Goal: Transaction & Acquisition: Book appointment/travel/reservation

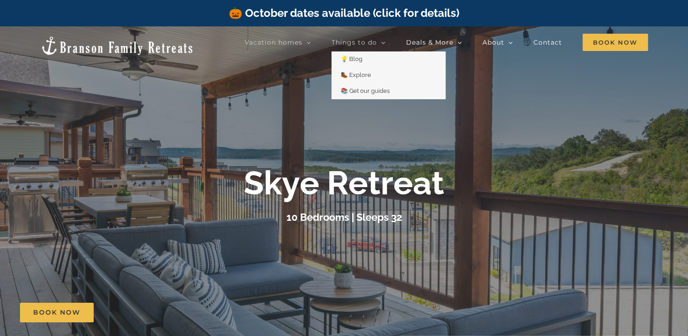
click at [372, 34] on link "Things to do" at bounding box center [359, 42] width 54 height 18
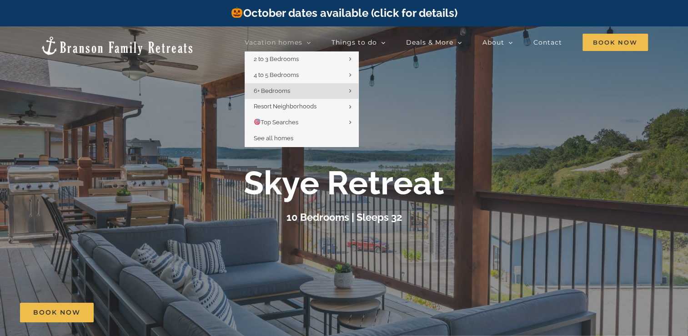
drag, startPoint x: 372, startPoint y: 34, endPoint x: 301, endPoint y: 41, distance: 70.9
click at [301, 33] on ul "Vacation homes 2 to 3 Bedrooms Mini Camp | 2 Bedrooms Mini Pearl | 2 Bedrooms M…" at bounding box center [446, 33] width 403 height 0
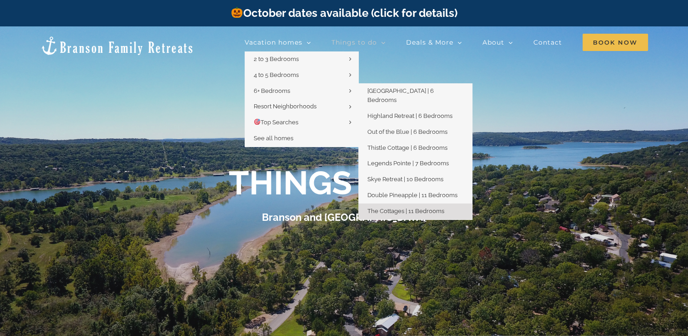
click at [411, 207] on span "The Cottages | 11 Bedrooms" at bounding box center [405, 210] width 77 height 7
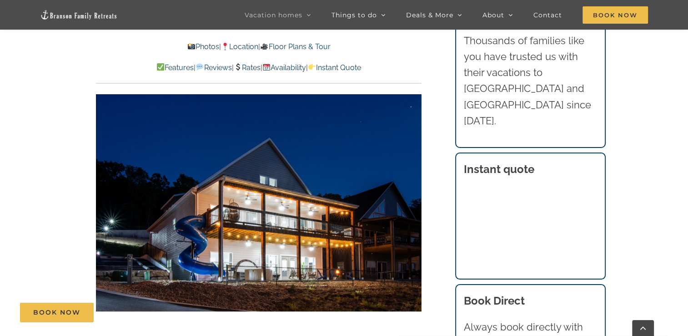
scroll to position [716, 0]
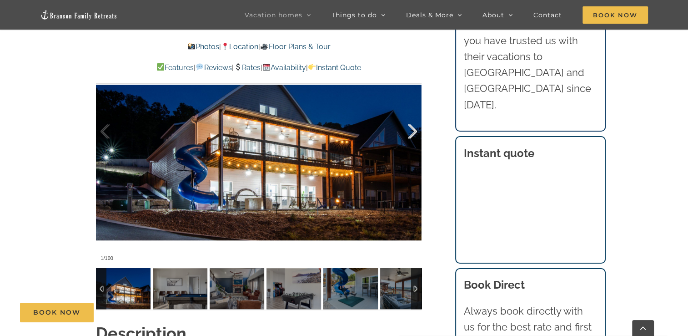
click at [407, 129] on div at bounding box center [403, 131] width 28 height 56
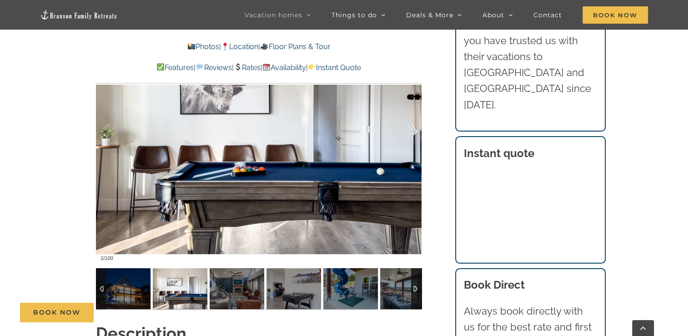
click at [407, 129] on div at bounding box center [403, 131] width 28 height 56
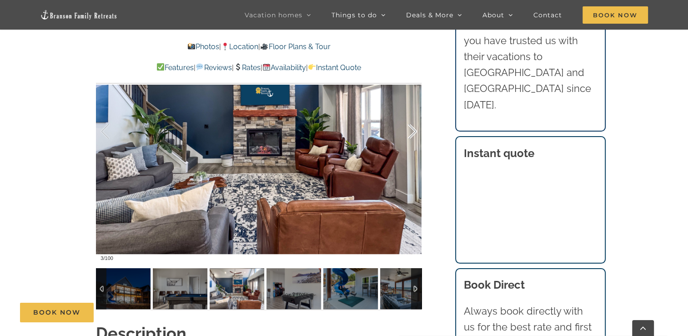
click at [407, 129] on div at bounding box center [403, 131] width 28 height 56
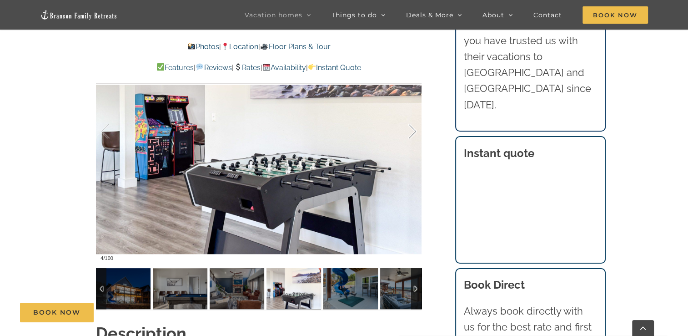
click at [407, 129] on div at bounding box center [403, 131] width 28 height 56
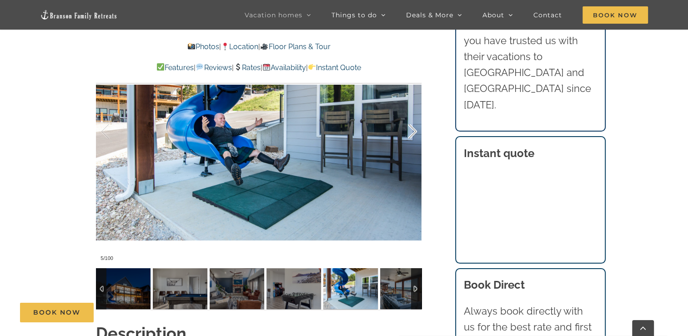
click at [407, 129] on div at bounding box center [403, 131] width 28 height 56
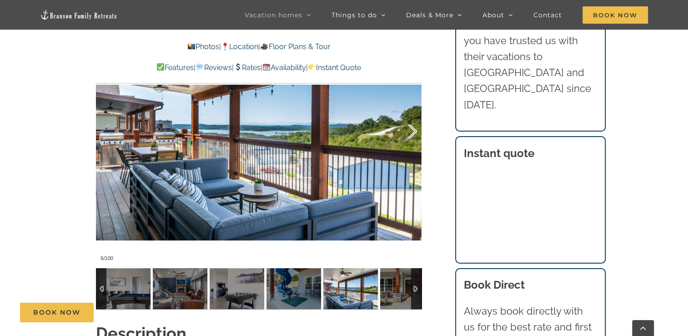
click at [407, 129] on div at bounding box center [403, 131] width 28 height 56
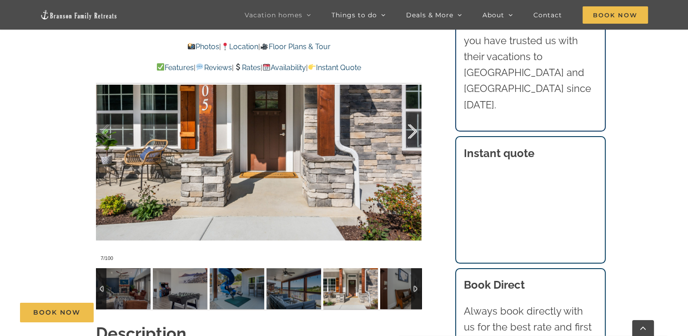
click at [407, 129] on div at bounding box center [403, 131] width 28 height 56
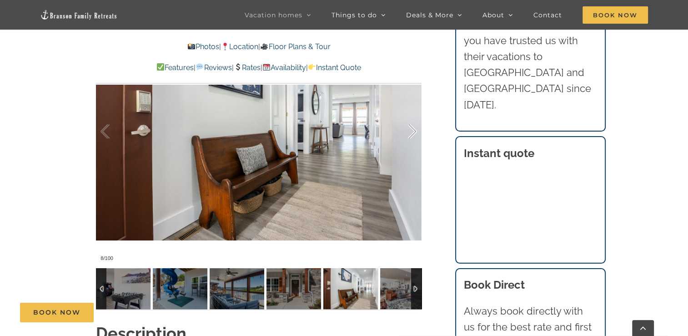
click at [407, 129] on div at bounding box center [403, 131] width 28 height 56
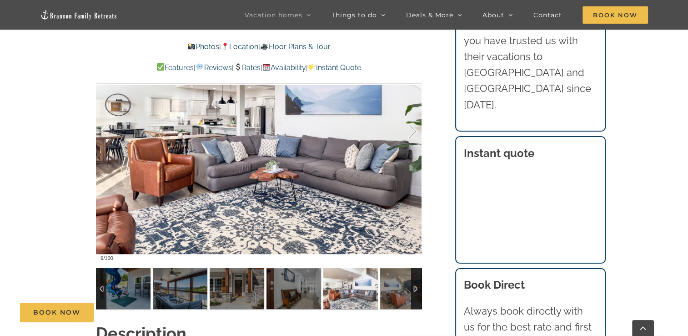
click at [407, 129] on div at bounding box center [403, 131] width 28 height 56
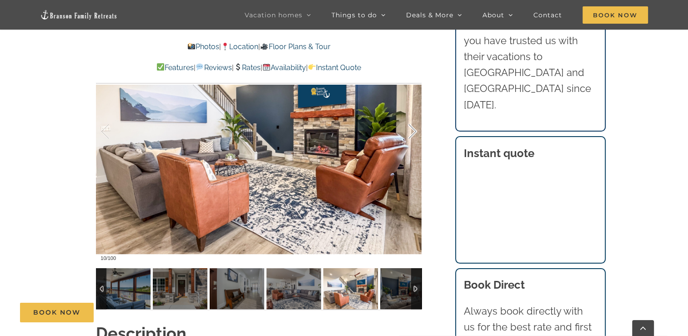
click at [407, 129] on div at bounding box center [403, 131] width 28 height 56
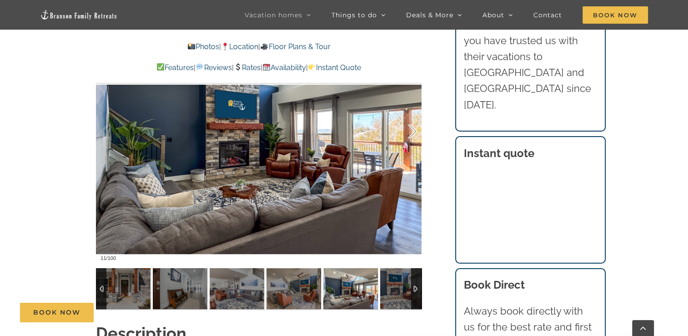
click at [407, 129] on div at bounding box center [403, 131] width 28 height 56
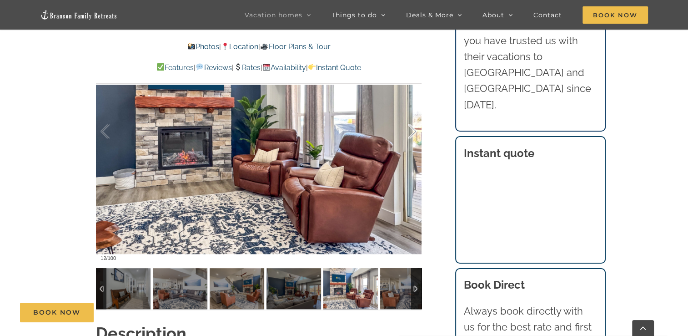
click at [407, 129] on div at bounding box center [403, 131] width 28 height 56
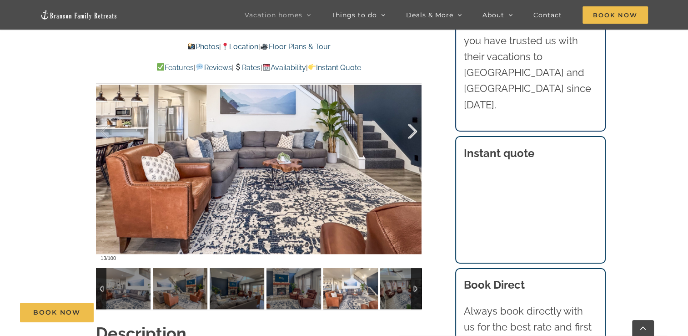
click at [407, 129] on div at bounding box center [403, 131] width 28 height 56
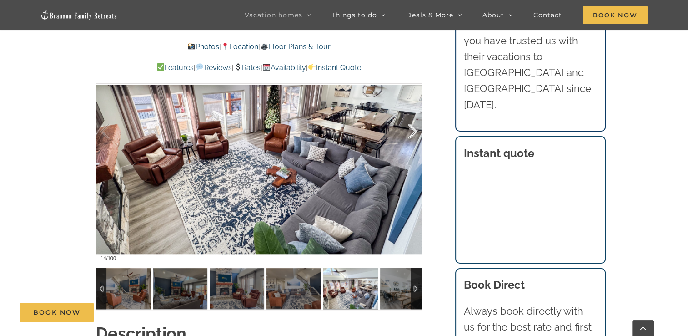
click at [407, 129] on div at bounding box center [403, 131] width 28 height 56
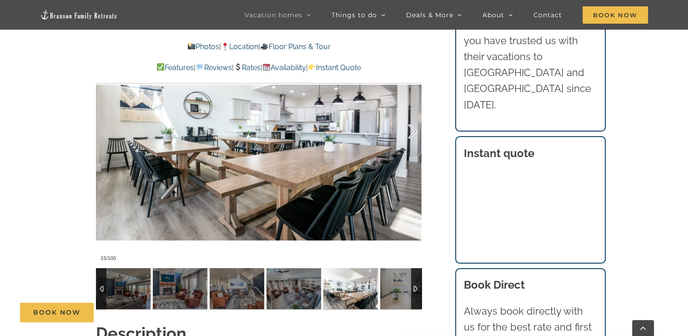
click at [407, 129] on div at bounding box center [403, 131] width 28 height 56
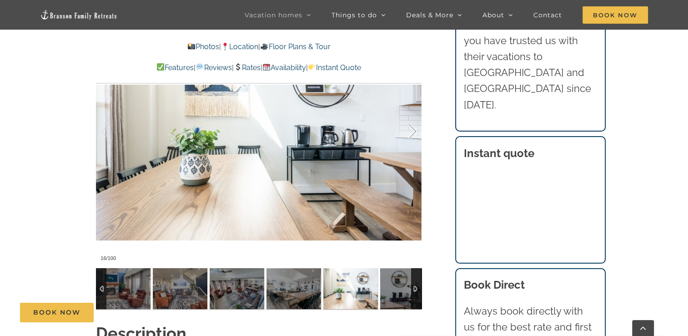
click at [407, 129] on div at bounding box center [403, 131] width 28 height 56
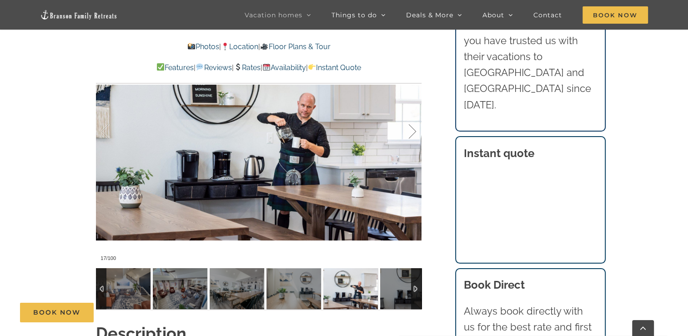
click at [407, 129] on div at bounding box center [403, 131] width 28 height 56
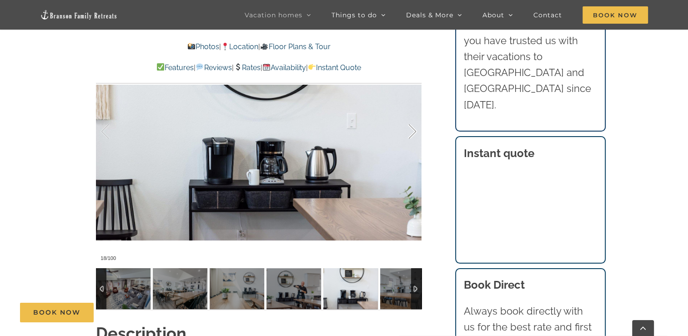
click at [407, 129] on div at bounding box center [403, 131] width 28 height 56
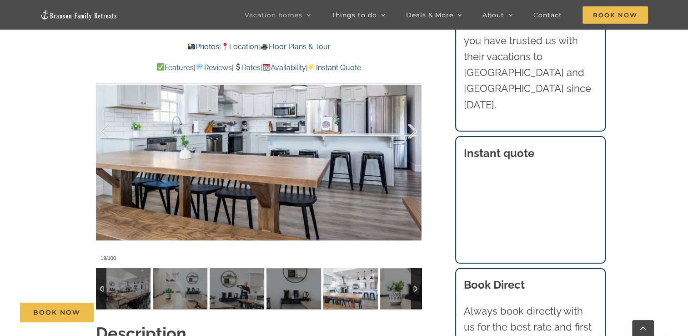
click at [407, 129] on div at bounding box center [403, 131] width 28 height 56
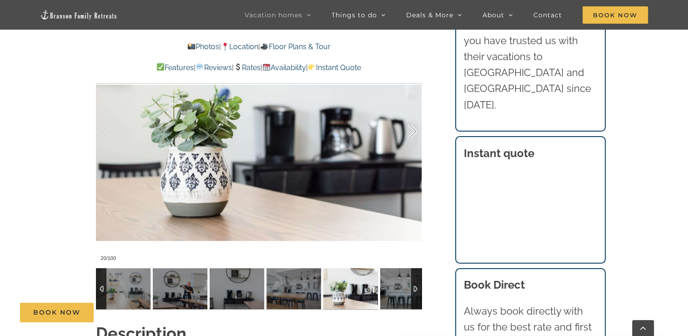
click at [407, 129] on div at bounding box center [403, 131] width 28 height 56
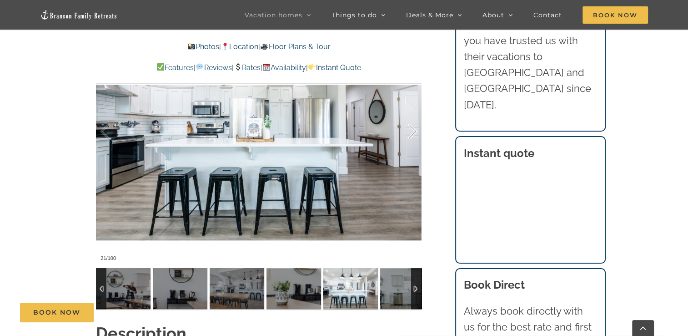
click at [407, 129] on div at bounding box center [403, 131] width 28 height 56
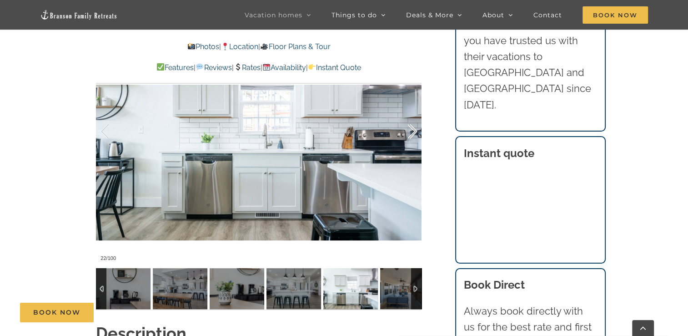
click at [407, 129] on div at bounding box center [403, 131] width 28 height 56
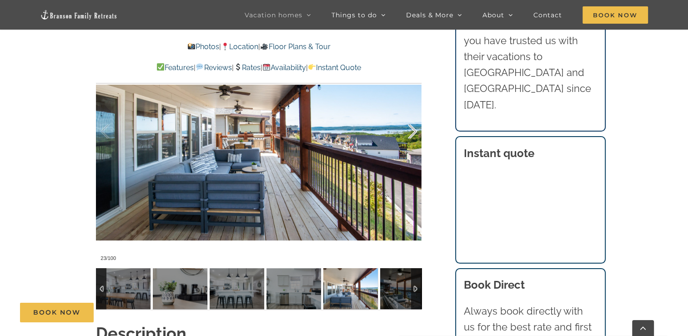
click at [407, 129] on div at bounding box center [403, 131] width 28 height 56
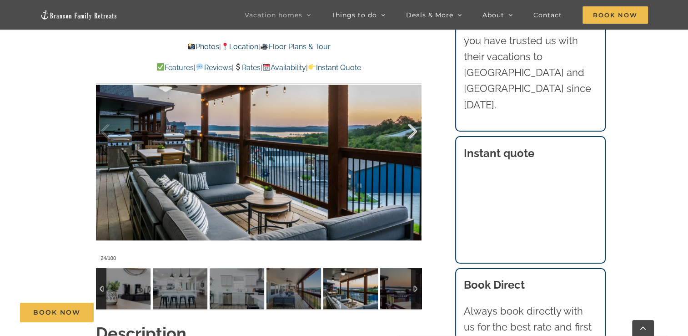
click at [407, 129] on div at bounding box center [403, 131] width 28 height 56
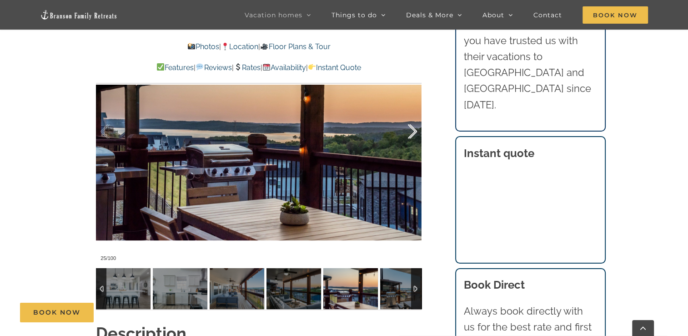
click at [407, 129] on div at bounding box center [403, 131] width 28 height 56
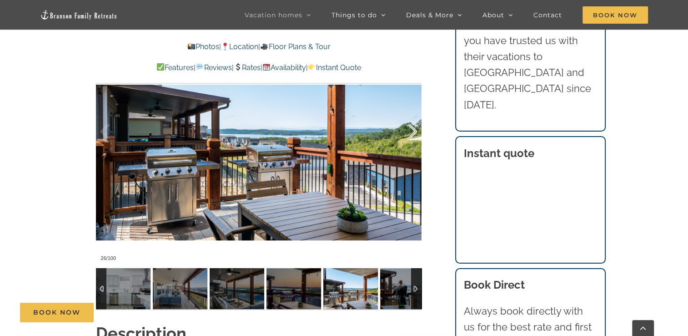
click at [407, 129] on div at bounding box center [403, 131] width 28 height 56
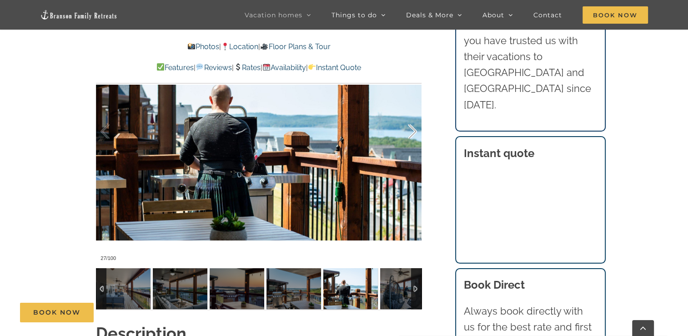
click at [407, 129] on div at bounding box center [403, 131] width 28 height 56
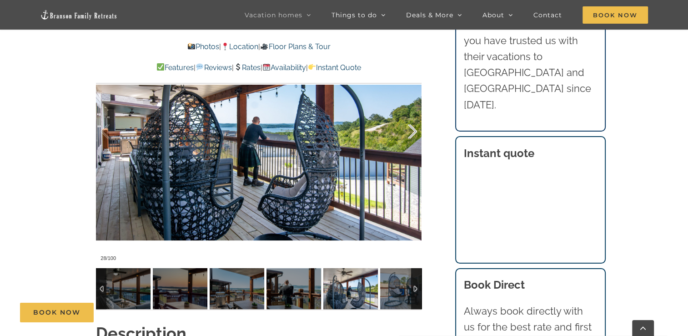
click at [407, 129] on div at bounding box center [403, 131] width 28 height 56
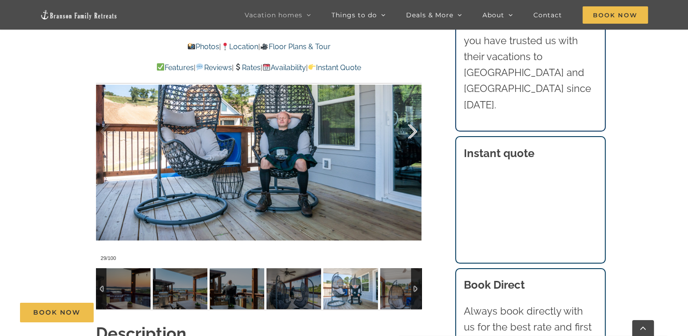
click at [407, 129] on div at bounding box center [403, 131] width 28 height 56
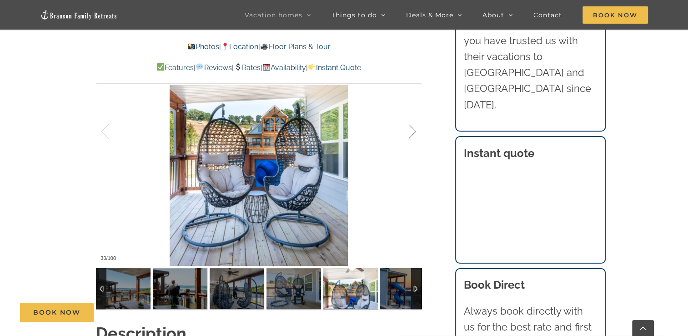
click at [407, 129] on div at bounding box center [403, 131] width 28 height 56
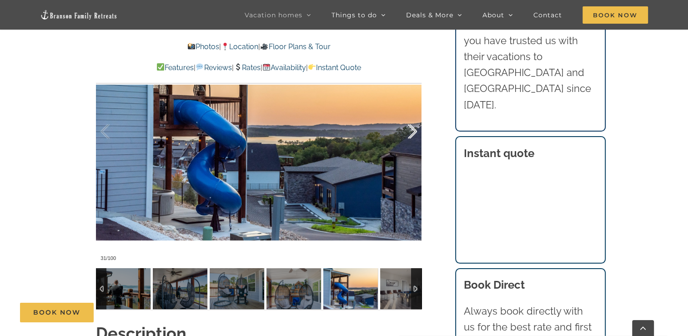
click at [407, 129] on div at bounding box center [403, 131] width 28 height 56
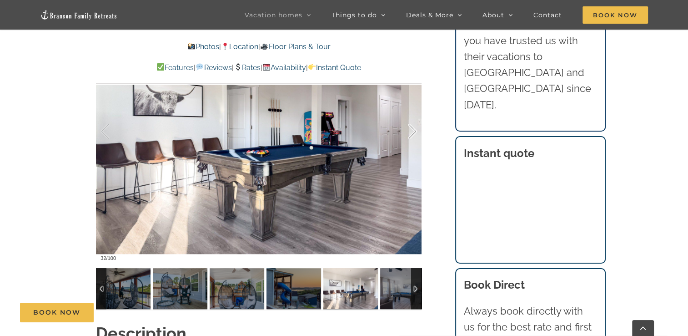
click at [407, 129] on div at bounding box center [403, 131] width 28 height 56
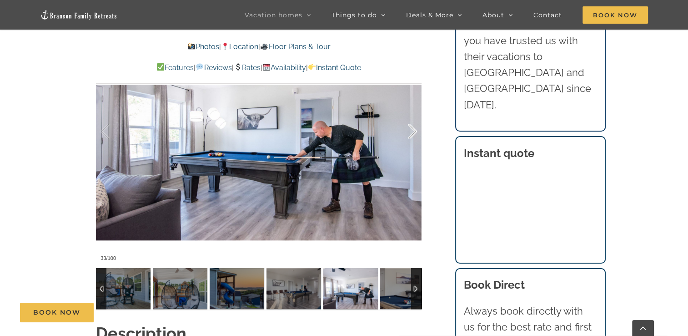
click at [407, 129] on div at bounding box center [403, 131] width 28 height 56
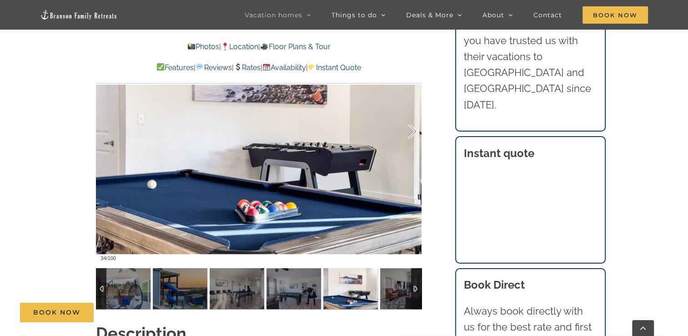
click at [407, 129] on div at bounding box center [403, 131] width 28 height 56
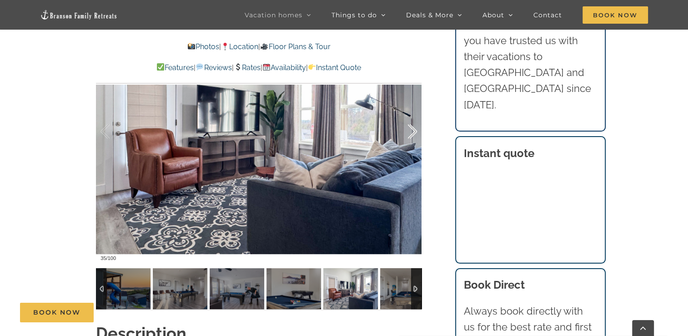
click at [407, 129] on div at bounding box center [403, 131] width 28 height 56
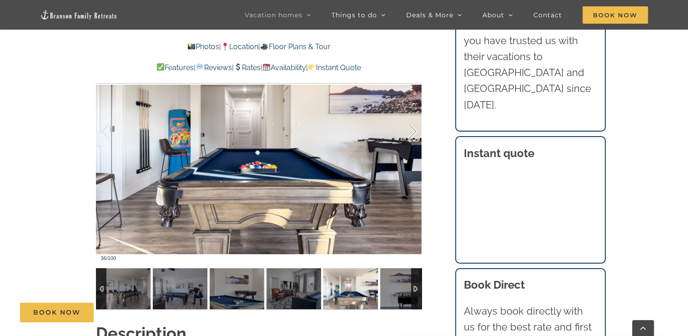
click at [407, 129] on div at bounding box center [403, 131] width 28 height 56
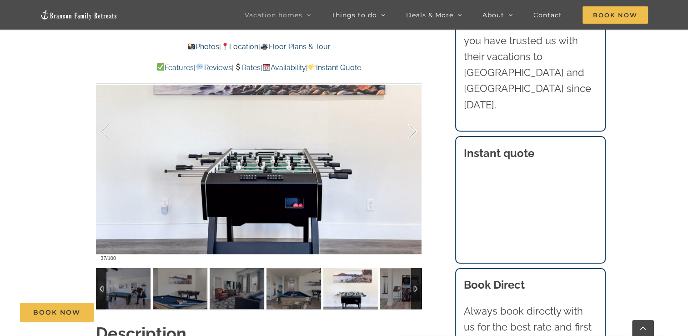
click at [407, 129] on div at bounding box center [403, 131] width 28 height 56
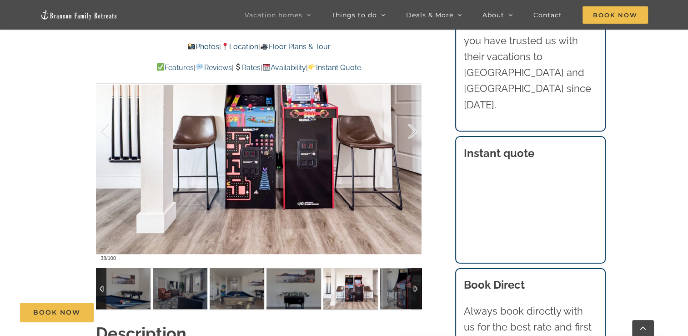
click at [407, 129] on div at bounding box center [403, 131] width 28 height 56
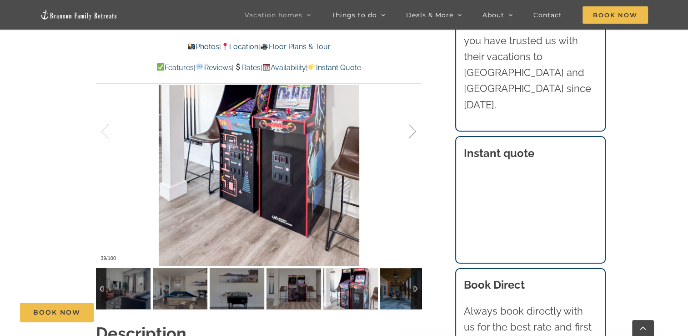
click at [407, 129] on div at bounding box center [403, 131] width 28 height 56
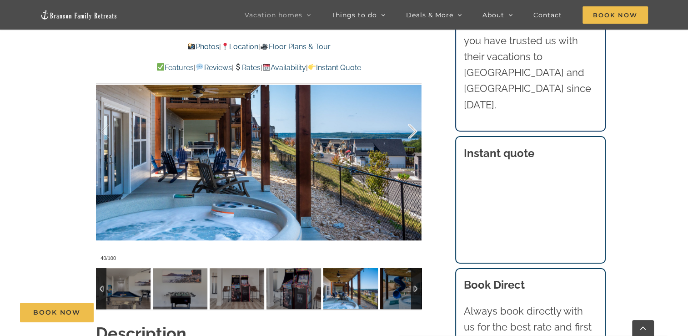
click at [407, 129] on div at bounding box center [403, 131] width 28 height 56
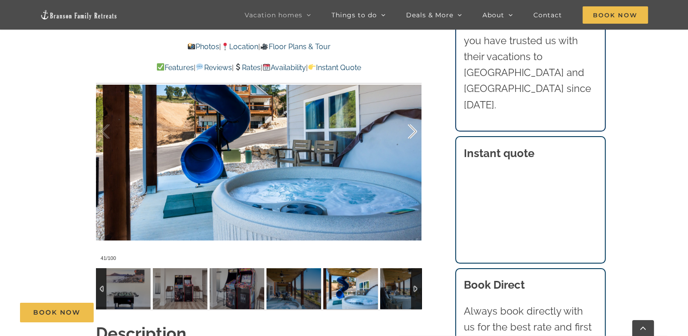
click at [407, 129] on div at bounding box center [403, 131] width 28 height 56
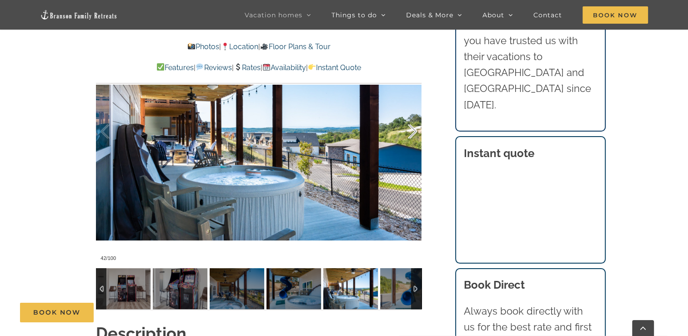
click at [407, 129] on div at bounding box center [403, 131] width 28 height 56
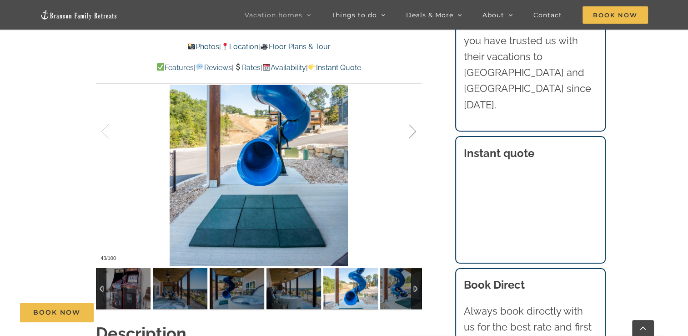
click at [407, 129] on div at bounding box center [403, 131] width 28 height 56
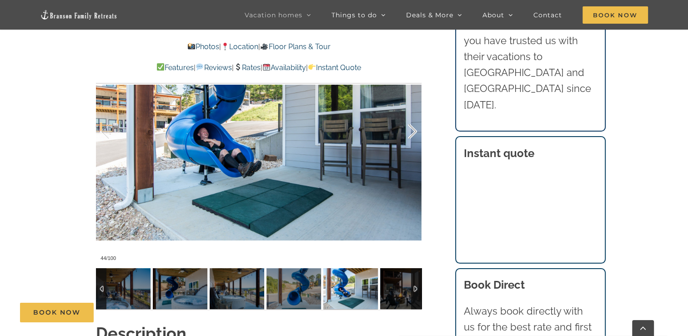
click at [407, 129] on div at bounding box center [403, 131] width 28 height 56
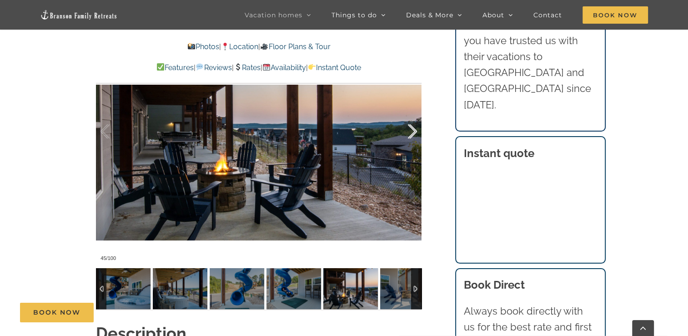
click at [407, 129] on div at bounding box center [403, 131] width 28 height 56
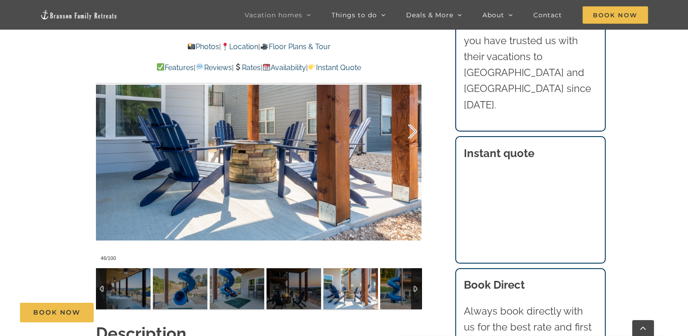
click at [407, 129] on div at bounding box center [403, 131] width 28 height 56
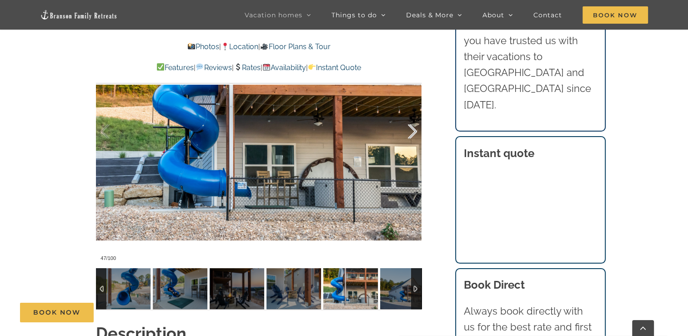
click at [407, 129] on div at bounding box center [403, 131] width 28 height 56
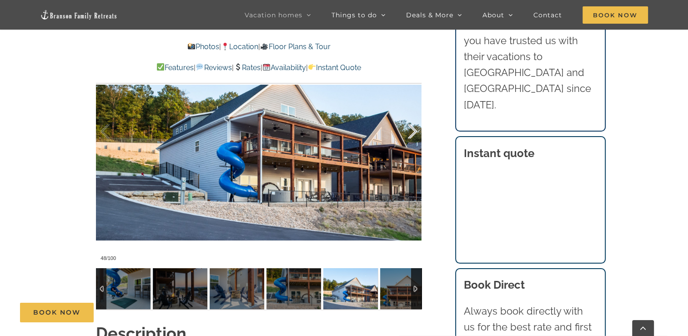
click at [407, 129] on div at bounding box center [403, 131] width 28 height 56
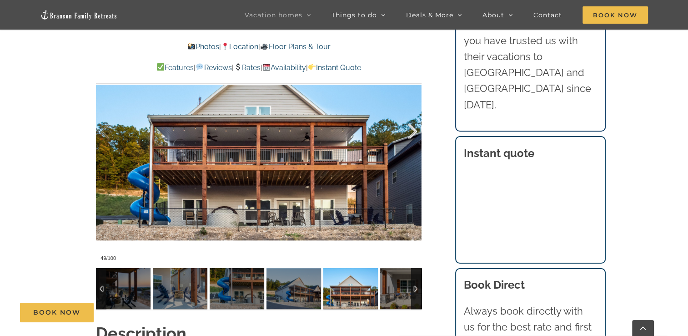
click at [407, 129] on div at bounding box center [403, 131] width 28 height 56
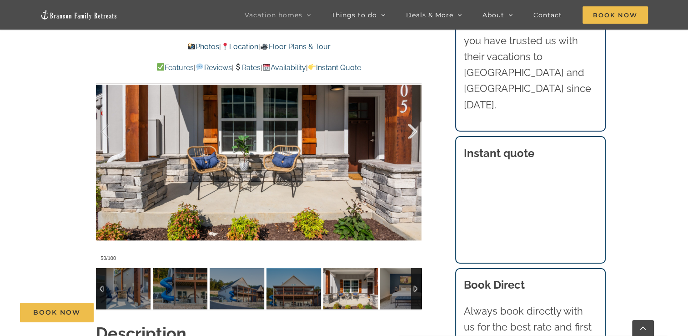
click at [407, 129] on div at bounding box center [403, 131] width 28 height 56
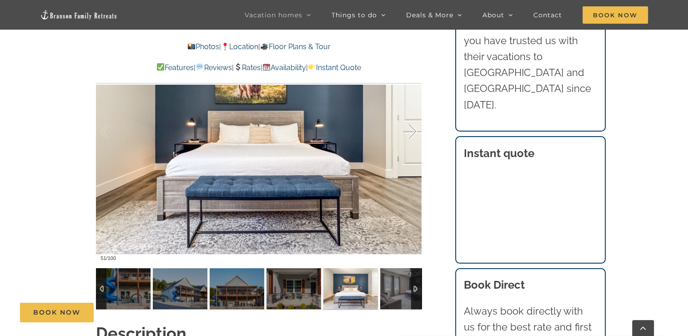
click at [407, 129] on div at bounding box center [403, 131] width 28 height 56
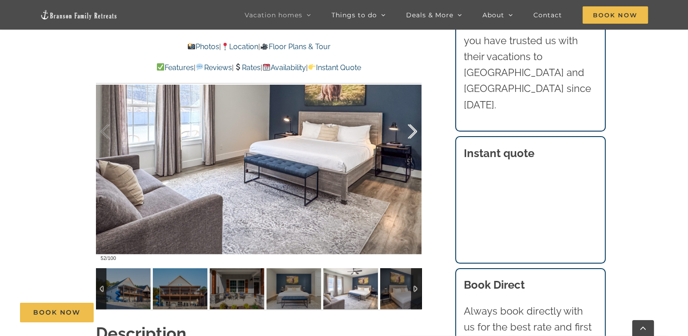
click at [407, 129] on div at bounding box center [403, 131] width 28 height 56
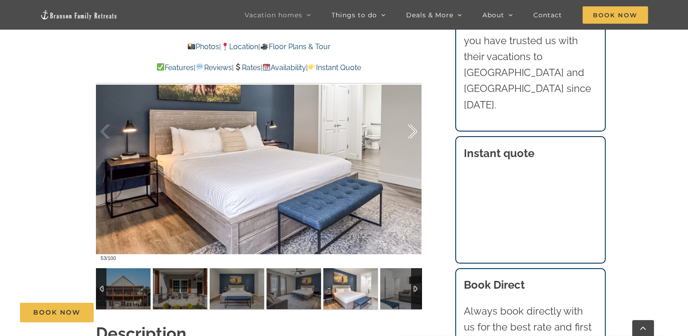
click at [407, 129] on div at bounding box center [403, 131] width 28 height 56
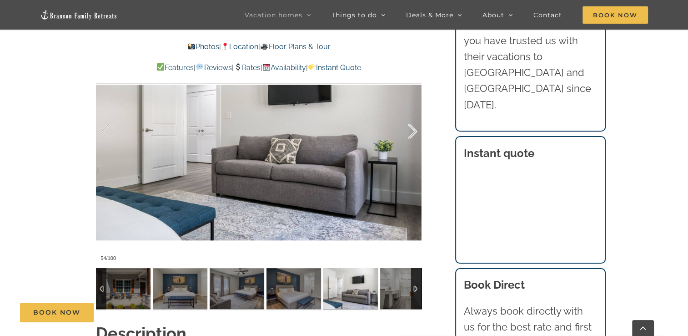
click at [407, 129] on div at bounding box center [403, 131] width 28 height 56
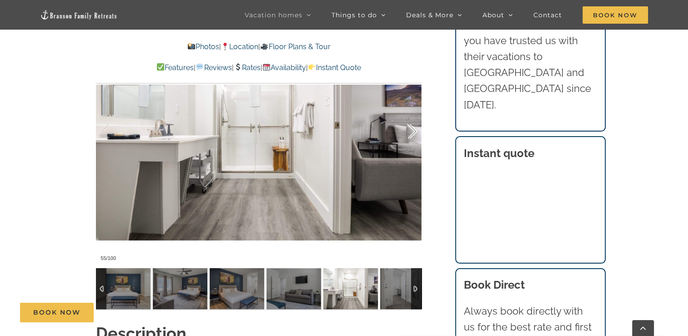
click at [407, 129] on div at bounding box center [403, 131] width 28 height 56
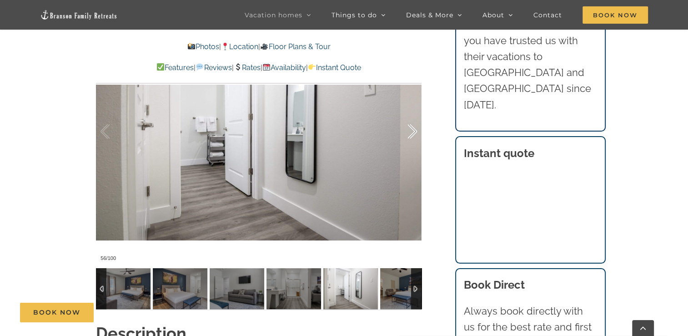
click at [407, 129] on div at bounding box center [403, 131] width 28 height 56
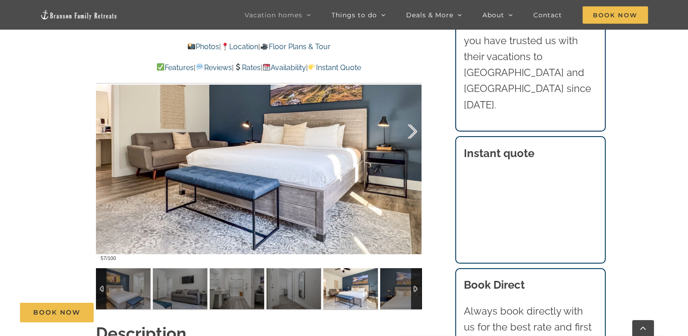
click at [407, 129] on div at bounding box center [403, 131] width 28 height 56
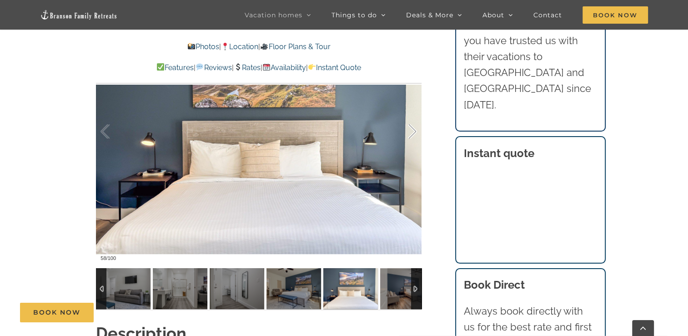
click at [407, 129] on div at bounding box center [403, 131] width 28 height 56
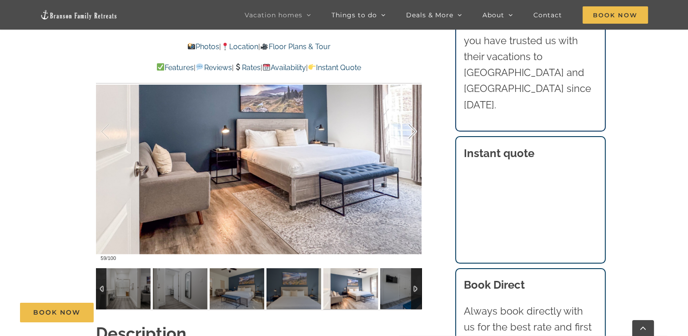
click at [407, 129] on div at bounding box center [403, 131] width 28 height 56
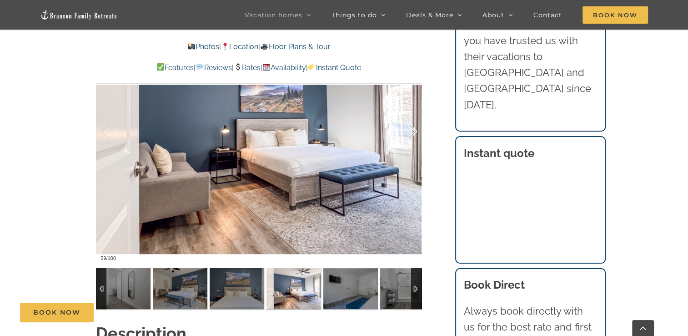
click at [407, 129] on div at bounding box center [403, 131] width 28 height 56
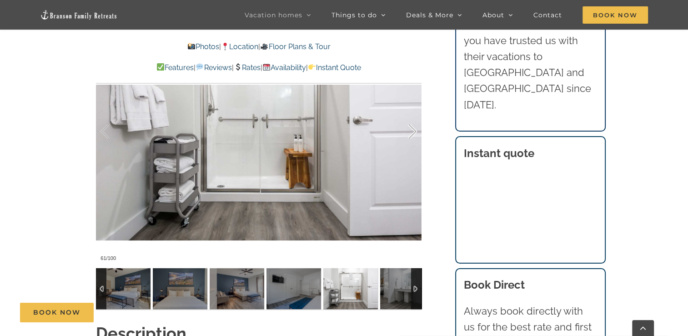
click at [407, 129] on div at bounding box center [403, 131] width 28 height 56
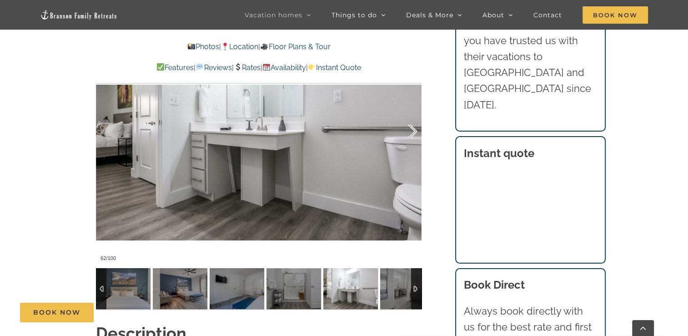
click at [407, 129] on div at bounding box center [403, 131] width 28 height 56
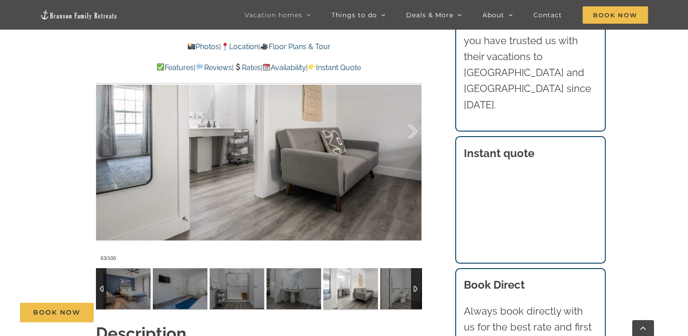
click at [407, 129] on div at bounding box center [403, 131] width 28 height 56
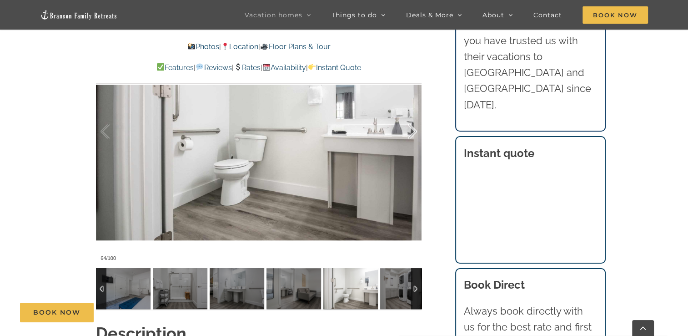
click at [407, 129] on div at bounding box center [403, 131] width 28 height 56
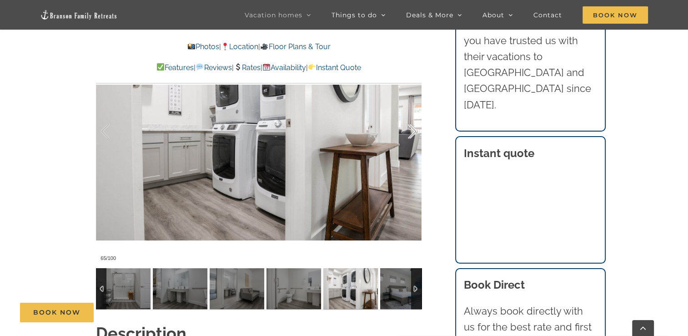
click at [407, 129] on div at bounding box center [403, 131] width 28 height 56
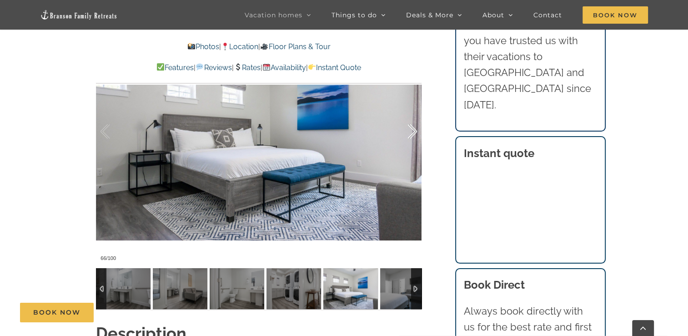
click at [407, 129] on div at bounding box center [403, 131] width 28 height 56
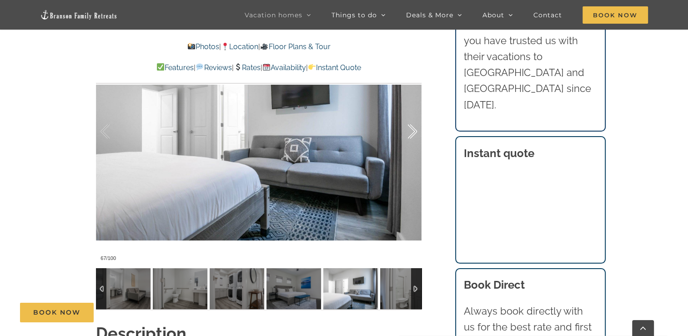
click at [407, 129] on div at bounding box center [403, 131] width 28 height 56
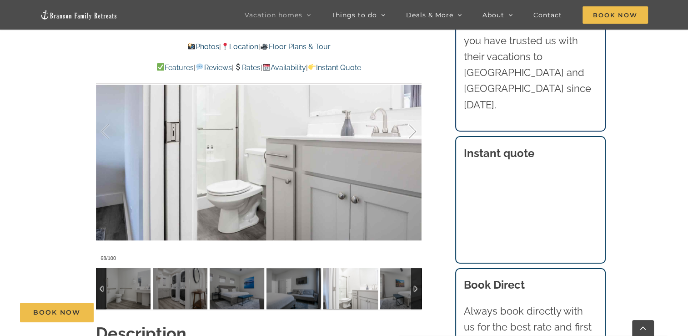
click at [407, 129] on div at bounding box center [403, 131] width 28 height 56
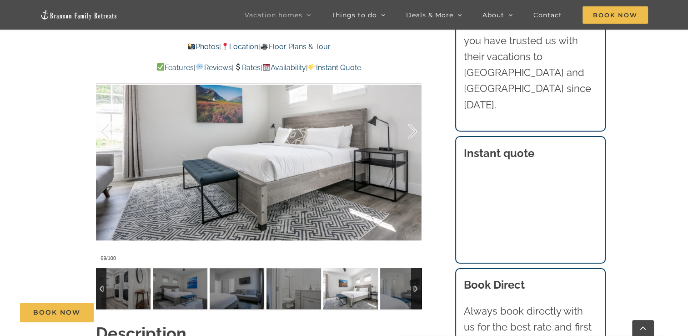
click at [407, 129] on div at bounding box center [403, 131] width 28 height 56
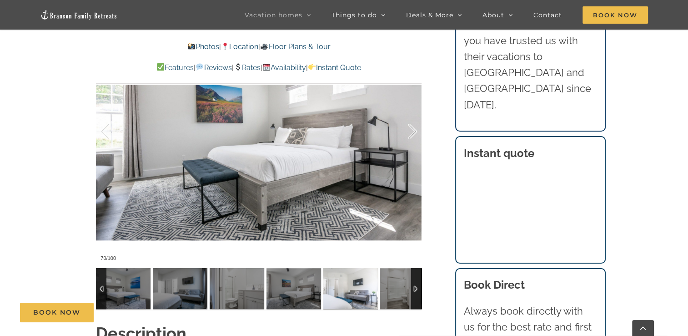
click at [407, 129] on div at bounding box center [403, 131] width 28 height 56
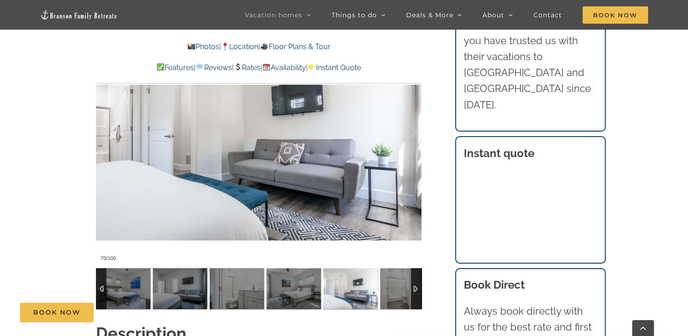
click at [359, 65] on link "Instant Quote" at bounding box center [334, 67] width 53 height 9
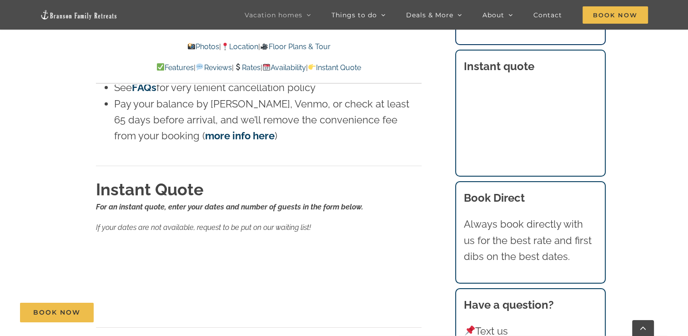
scroll to position [6050, 0]
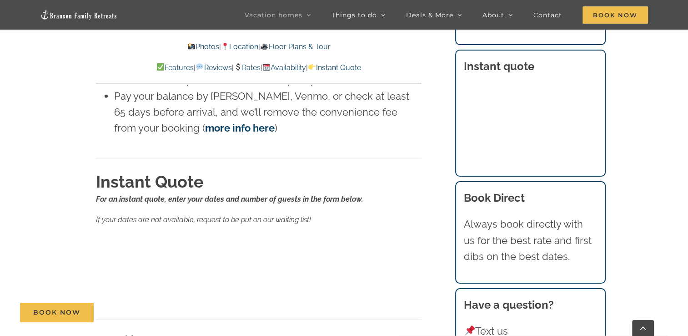
click at [340, 195] on icon "For an instant quote, enter your dates and number of guests in the form below." at bounding box center [229, 199] width 267 height 9
click at [287, 195] on icon "For an instant quote, enter your dates and number of guests in the form below." at bounding box center [229, 199] width 267 height 9
click at [544, 16] on span "Contact" at bounding box center [547, 15] width 29 height 6
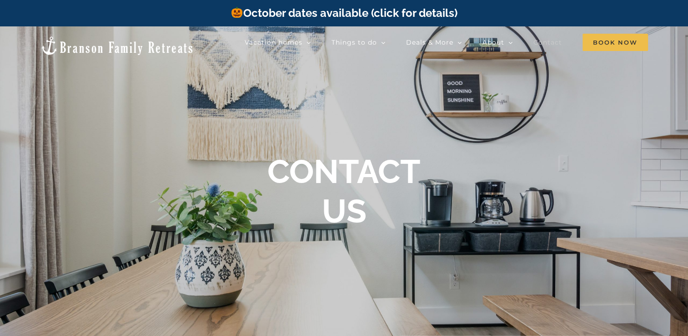
click at [347, 194] on b "CONTACT US" at bounding box center [343, 191] width 153 height 78
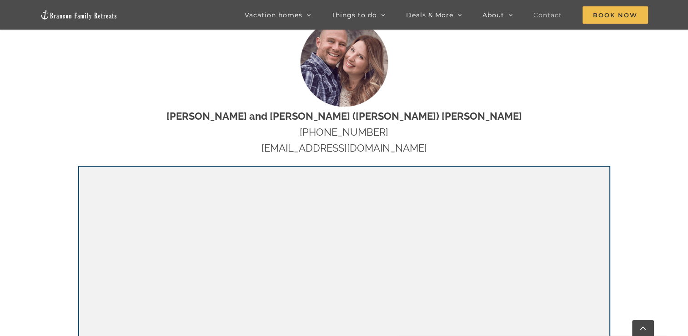
scroll to position [441, 0]
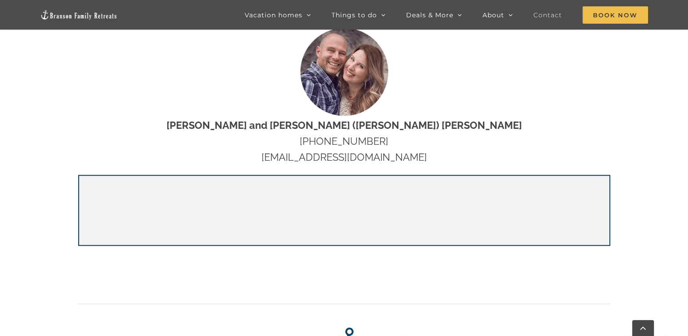
scroll to position [402, 0]
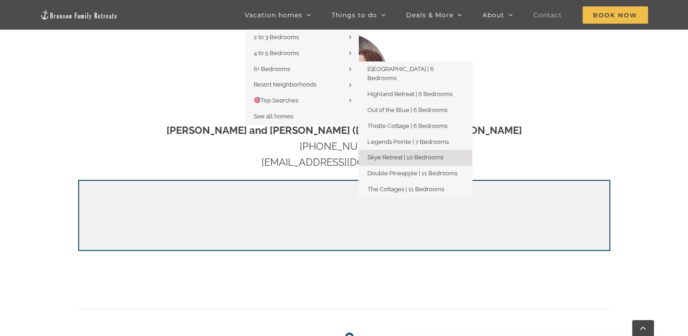
click at [409, 154] on link "Skye Retreat | 10 Bedrooms" at bounding box center [415, 158] width 114 height 16
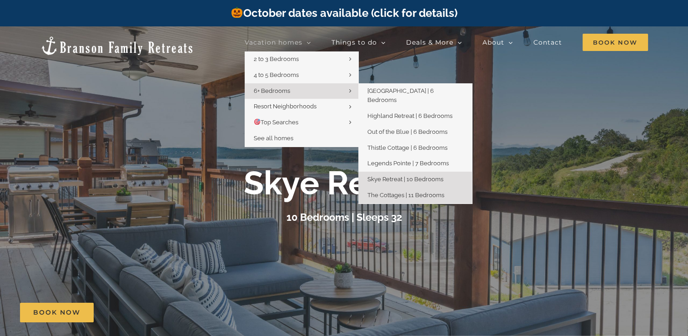
click at [406, 187] on link "The Cottages | 11 Bedrooms" at bounding box center [415, 195] width 114 height 16
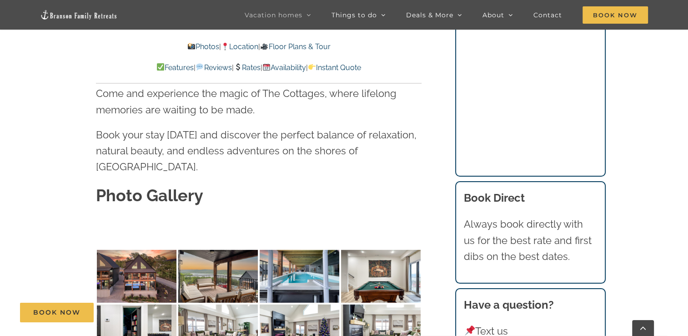
scroll to position [2661, 0]
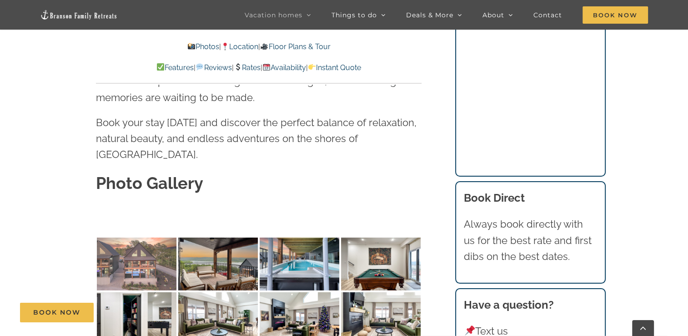
click at [146, 237] on img at bounding box center [137, 263] width 80 height 53
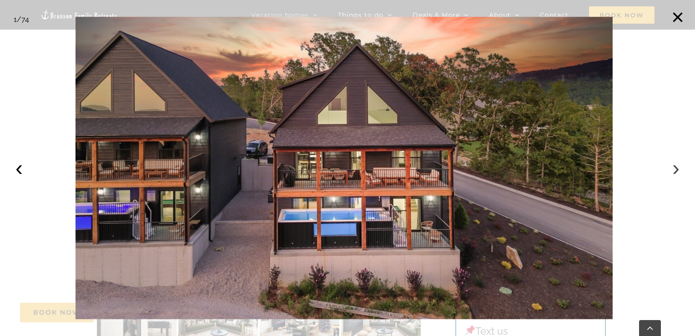
click at [676, 174] on button "›" at bounding box center [676, 168] width 20 height 20
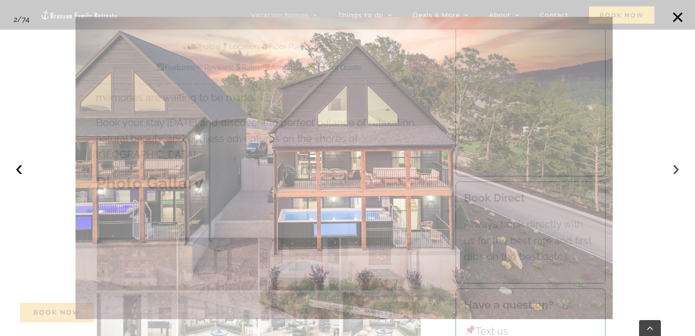
click at [676, 174] on button "›" at bounding box center [676, 168] width 20 height 20
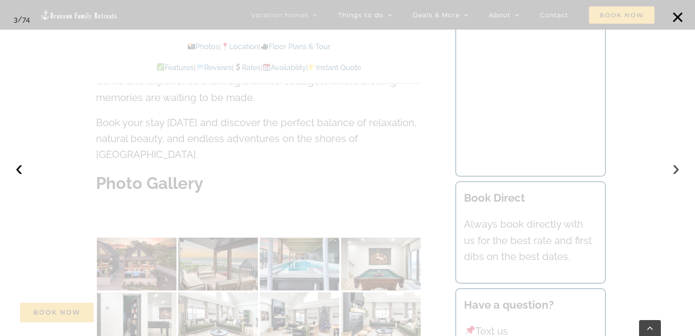
click at [676, 174] on button "›" at bounding box center [676, 168] width 20 height 20
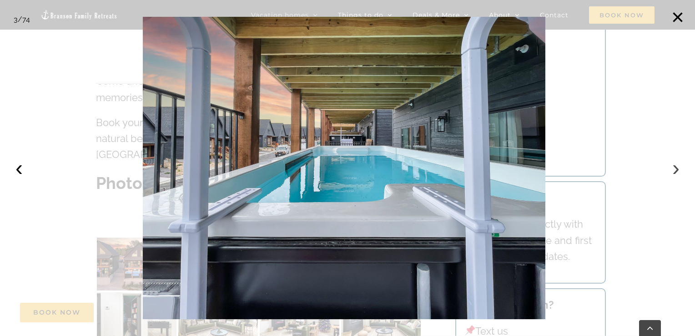
click at [676, 174] on button "›" at bounding box center [676, 168] width 20 height 20
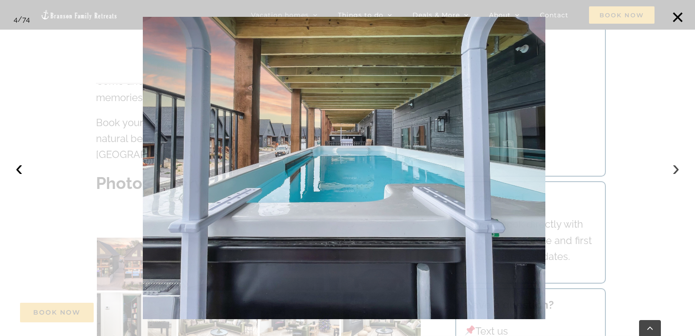
click at [676, 174] on button "›" at bounding box center [676, 168] width 20 height 20
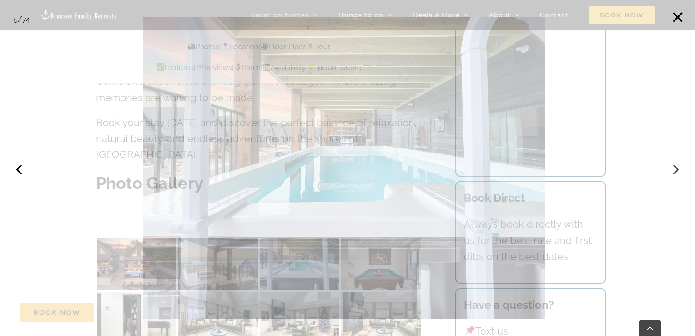
click at [676, 174] on button "›" at bounding box center [676, 168] width 20 height 20
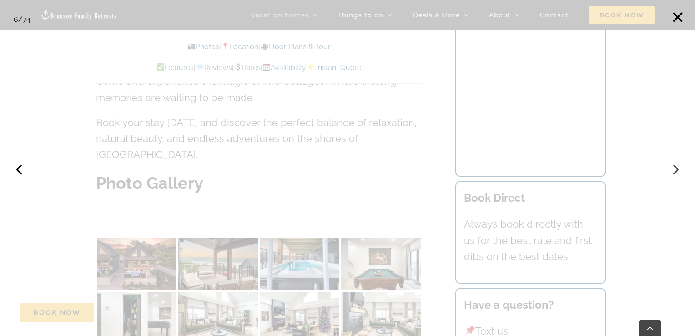
click at [676, 174] on button "›" at bounding box center [676, 168] width 20 height 20
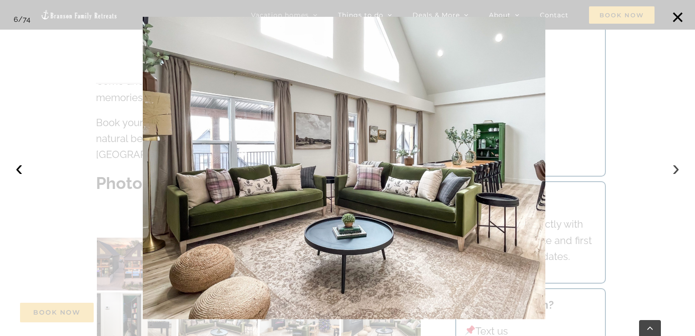
click at [676, 174] on button "›" at bounding box center [676, 168] width 20 height 20
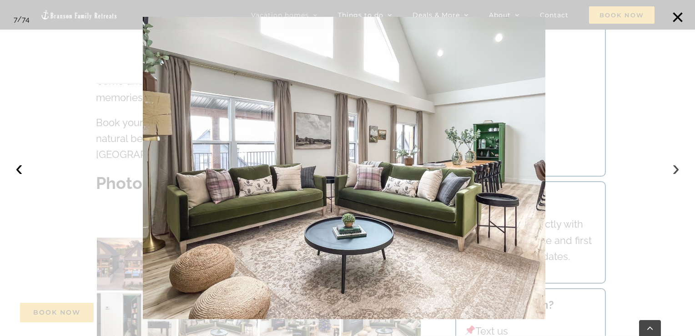
click at [676, 174] on button "›" at bounding box center [676, 168] width 20 height 20
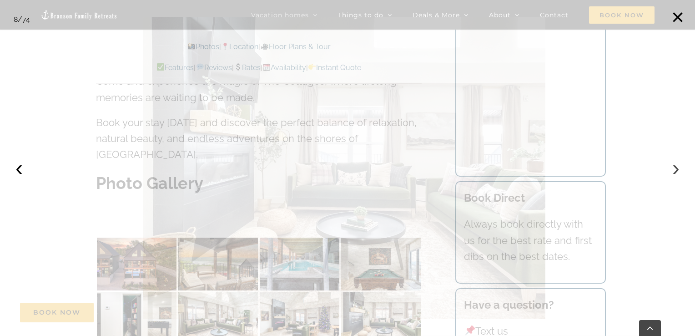
click at [676, 174] on button "›" at bounding box center [676, 168] width 20 height 20
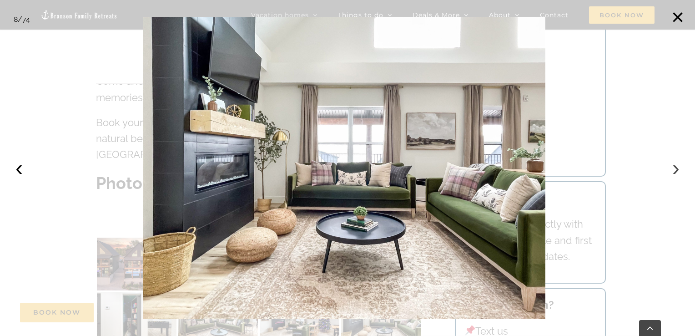
click at [676, 174] on button "›" at bounding box center [676, 168] width 20 height 20
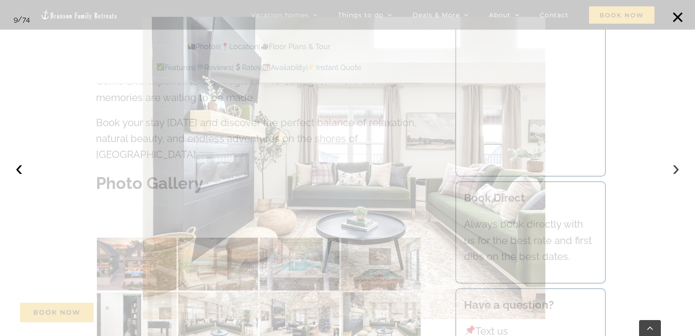
click at [676, 174] on button "›" at bounding box center [676, 168] width 20 height 20
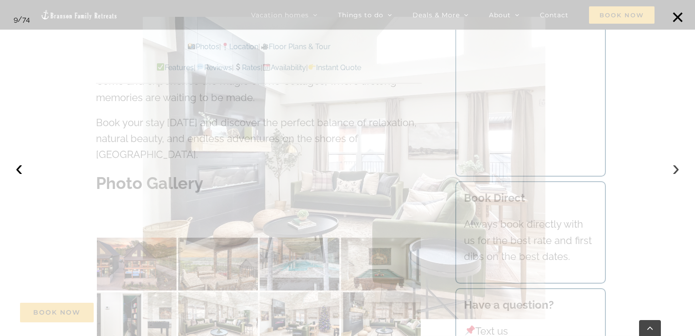
click at [676, 174] on button "›" at bounding box center [676, 168] width 20 height 20
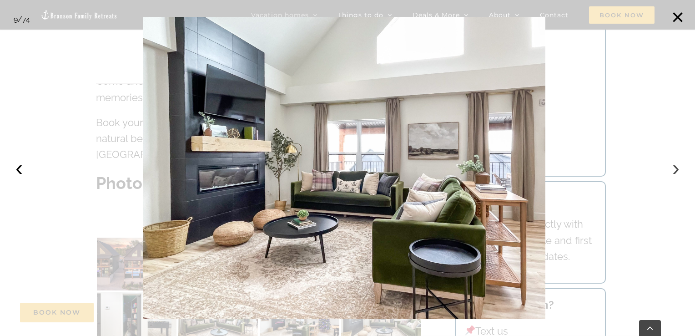
click at [676, 174] on button "›" at bounding box center [676, 168] width 20 height 20
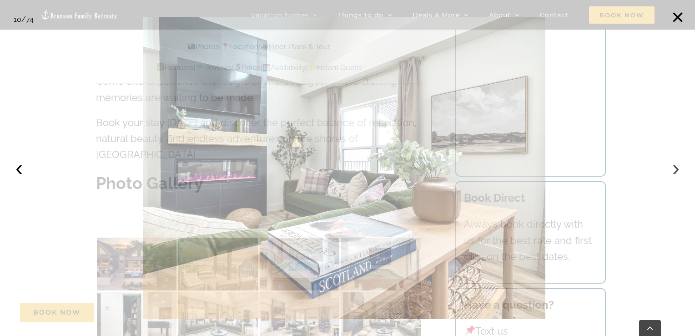
click at [676, 174] on button "›" at bounding box center [676, 168] width 20 height 20
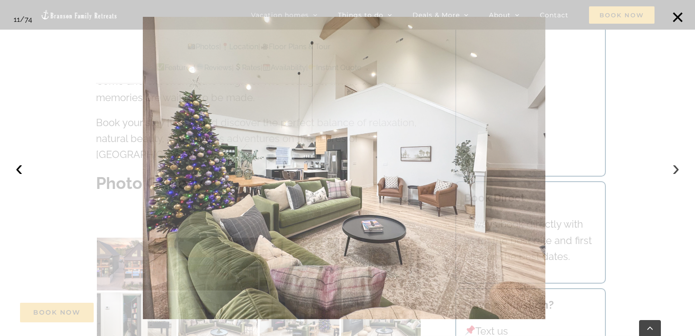
click at [676, 174] on button "›" at bounding box center [676, 168] width 20 height 20
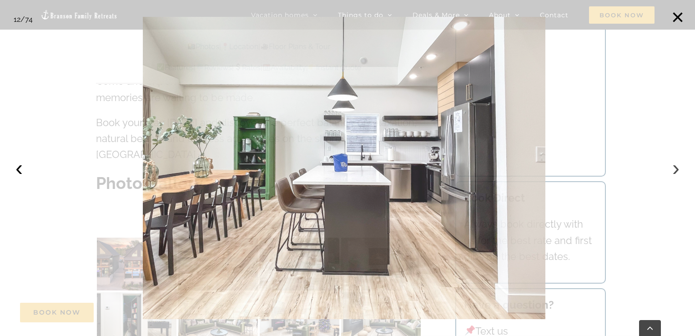
click at [676, 174] on button "›" at bounding box center [676, 168] width 20 height 20
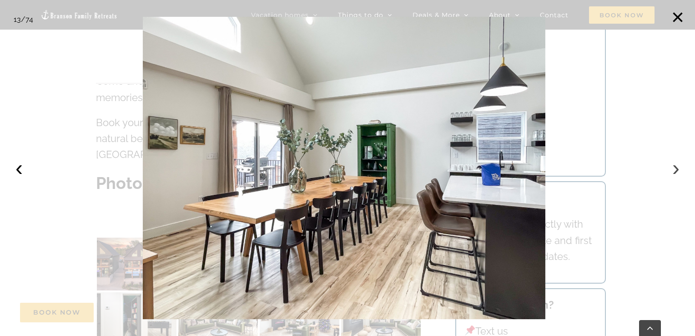
click at [676, 174] on button "›" at bounding box center [676, 168] width 20 height 20
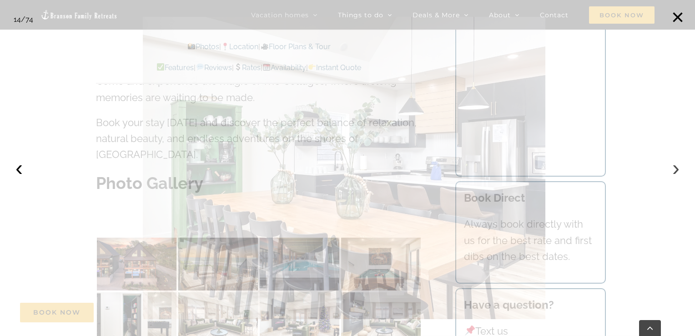
click at [676, 174] on button "›" at bounding box center [676, 168] width 20 height 20
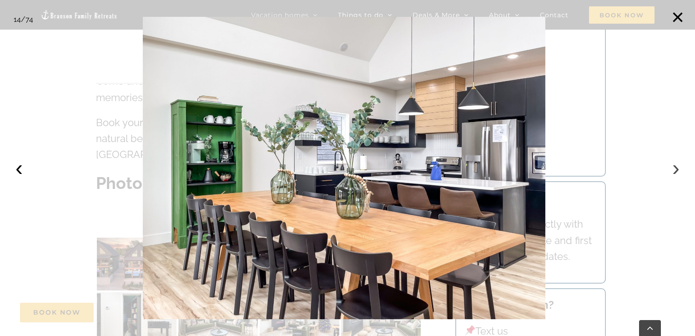
click at [676, 174] on button "›" at bounding box center [676, 168] width 20 height 20
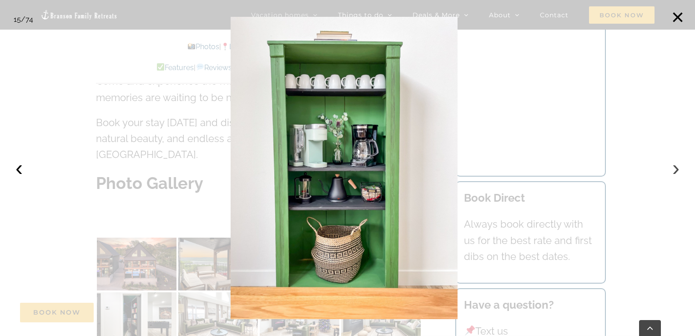
click at [676, 174] on button "›" at bounding box center [676, 168] width 20 height 20
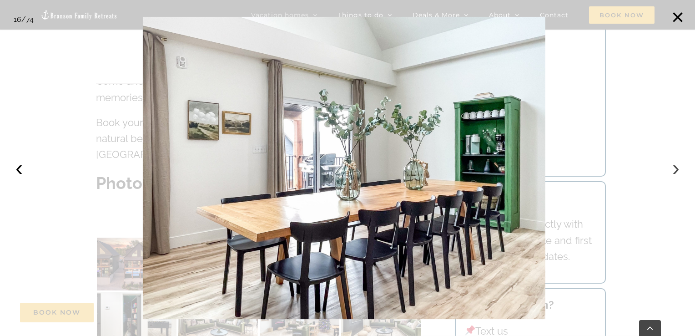
click at [676, 174] on button "›" at bounding box center [676, 168] width 20 height 20
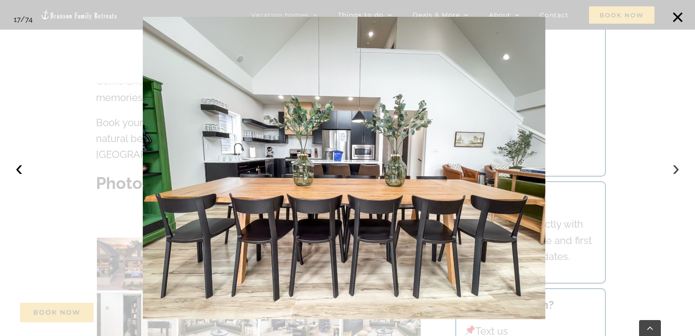
click at [676, 174] on button "›" at bounding box center [676, 168] width 20 height 20
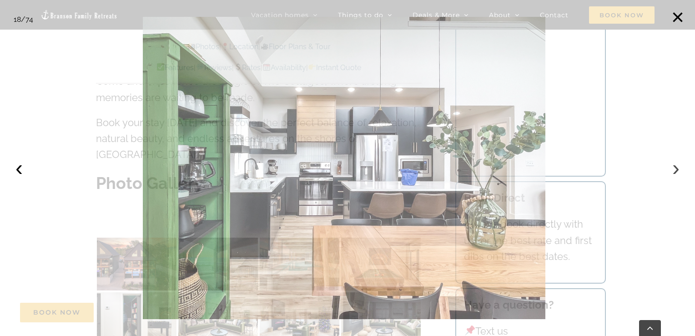
click at [676, 174] on button "›" at bounding box center [676, 168] width 20 height 20
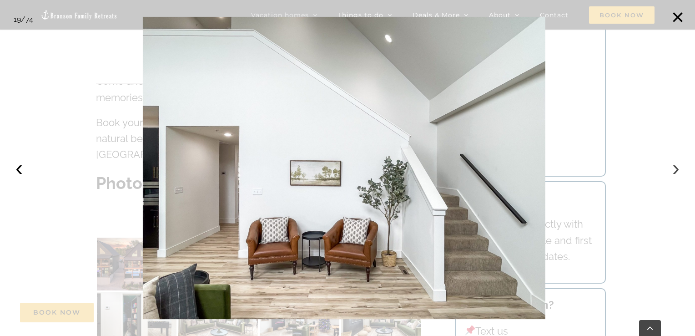
click at [676, 174] on button "›" at bounding box center [676, 168] width 20 height 20
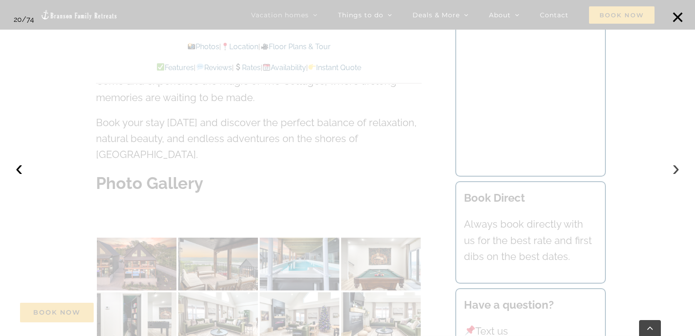
click at [676, 174] on button "›" at bounding box center [676, 168] width 20 height 20
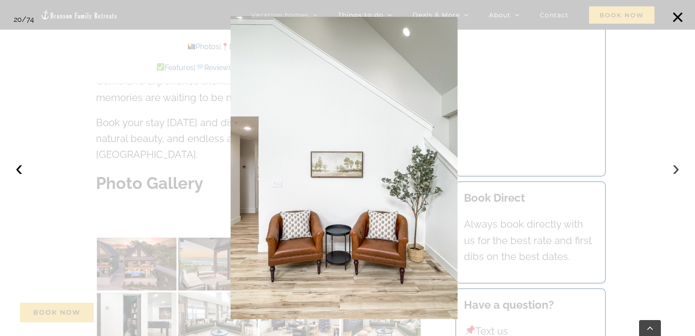
click at [676, 174] on button "›" at bounding box center [676, 168] width 20 height 20
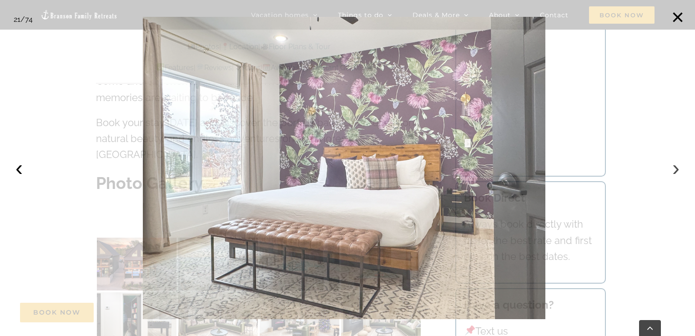
click at [676, 174] on button "›" at bounding box center [676, 168] width 20 height 20
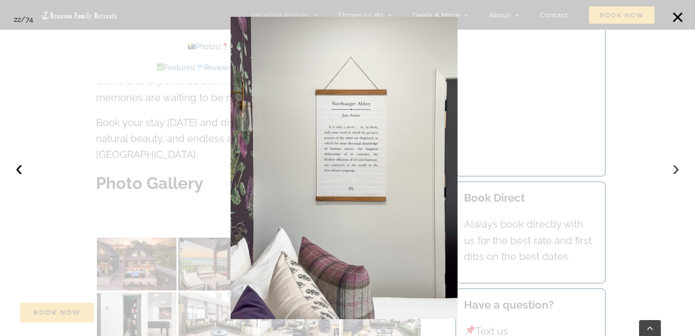
click at [676, 174] on button "›" at bounding box center [676, 168] width 20 height 20
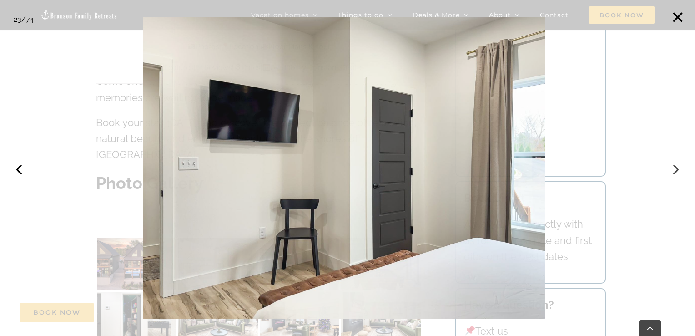
click at [676, 174] on button "›" at bounding box center [676, 168] width 20 height 20
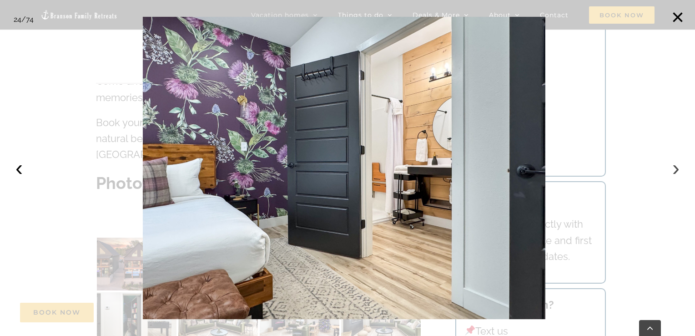
click at [676, 174] on button "›" at bounding box center [676, 168] width 20 height 20
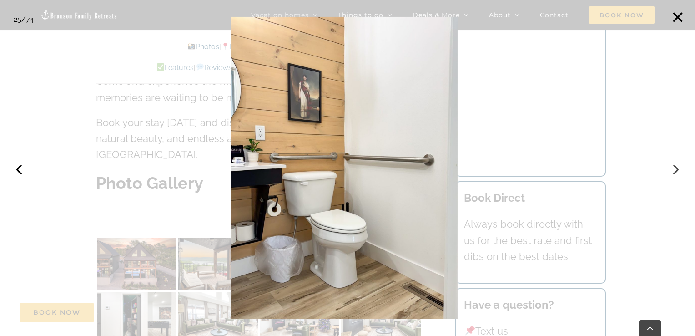
click at [676, 174] on button "›" at bounding box center [676, 168] width 20 height 20
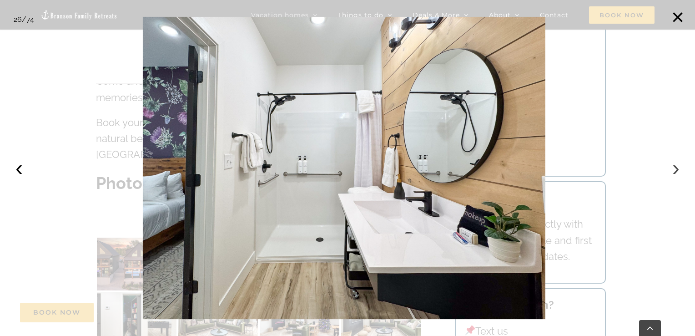
click at [676, 174] on button "›" at bounding box center [676, 168] width 20 height 20
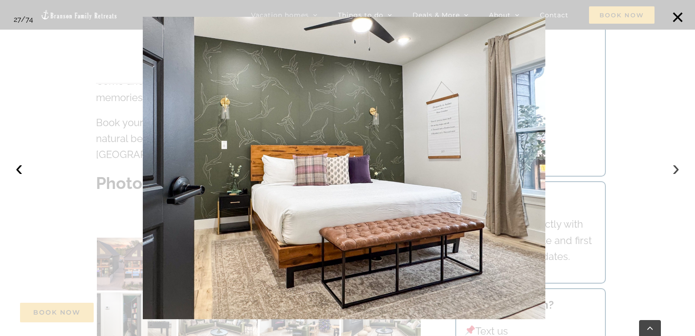
click at [676, 174] on button "›" at bounding box center [676, 168] width 20 height 20
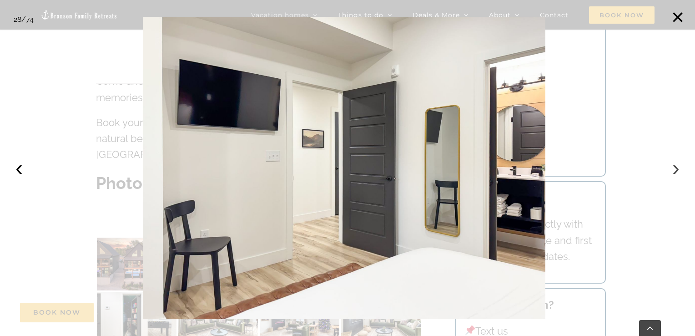
click at [676, 174] on button "›" at bounding box center [676, 168] width 20 height 20
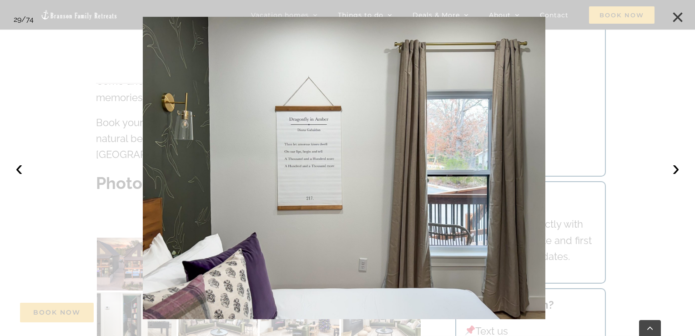
click at [680, 23] on button "×" at bounding box center [678, 17] width 20 height 20
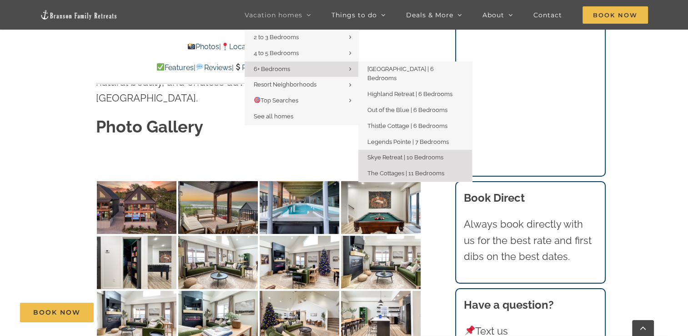
scroll to position [2719, 0]
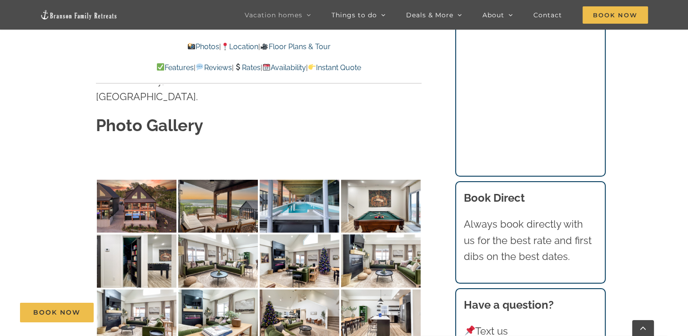
click at [282, 69] on link "Availability" at bounding box center [284, 67] width 44 height 9
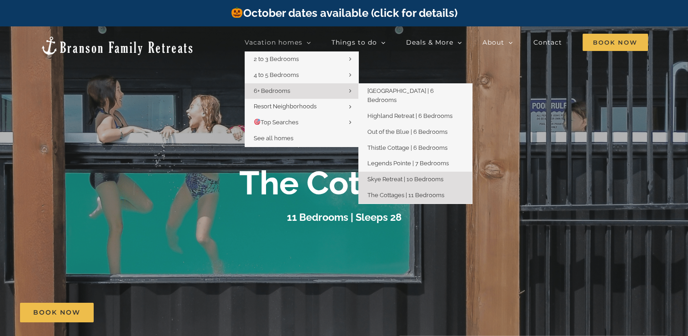
click at [399, 171] on link "Skye Retreat | 10 Bedrooms" at bounding box center [415, 179] width 114 height 16
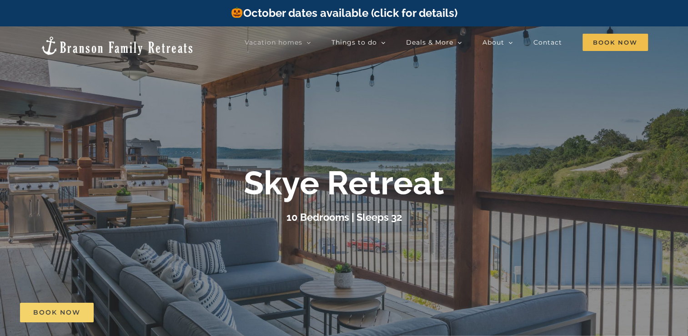
click at [51, 307] on link "Book Now" at bounding box center [57, 312] width 74 height 20
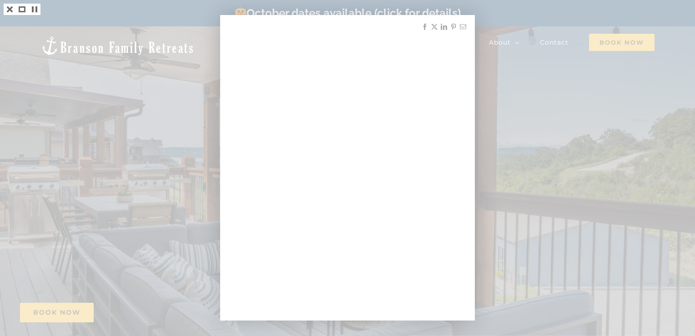
click at [133, 70] on div at bounding box center [347, 168] width 695 height 336
